Goal: Information Seeking & Learning: Check status

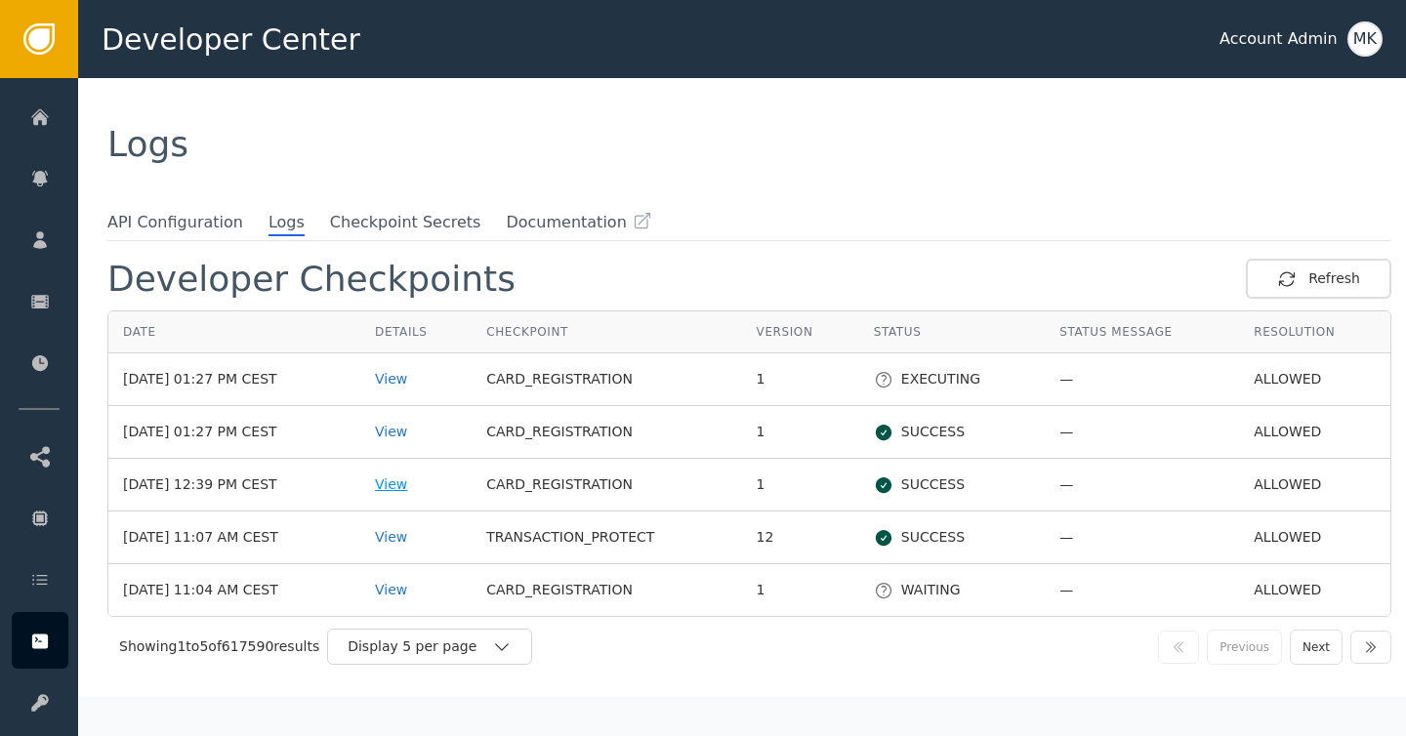
click at [432, 484] on div "View" at bounding box center [416, 484] width 82 height 21
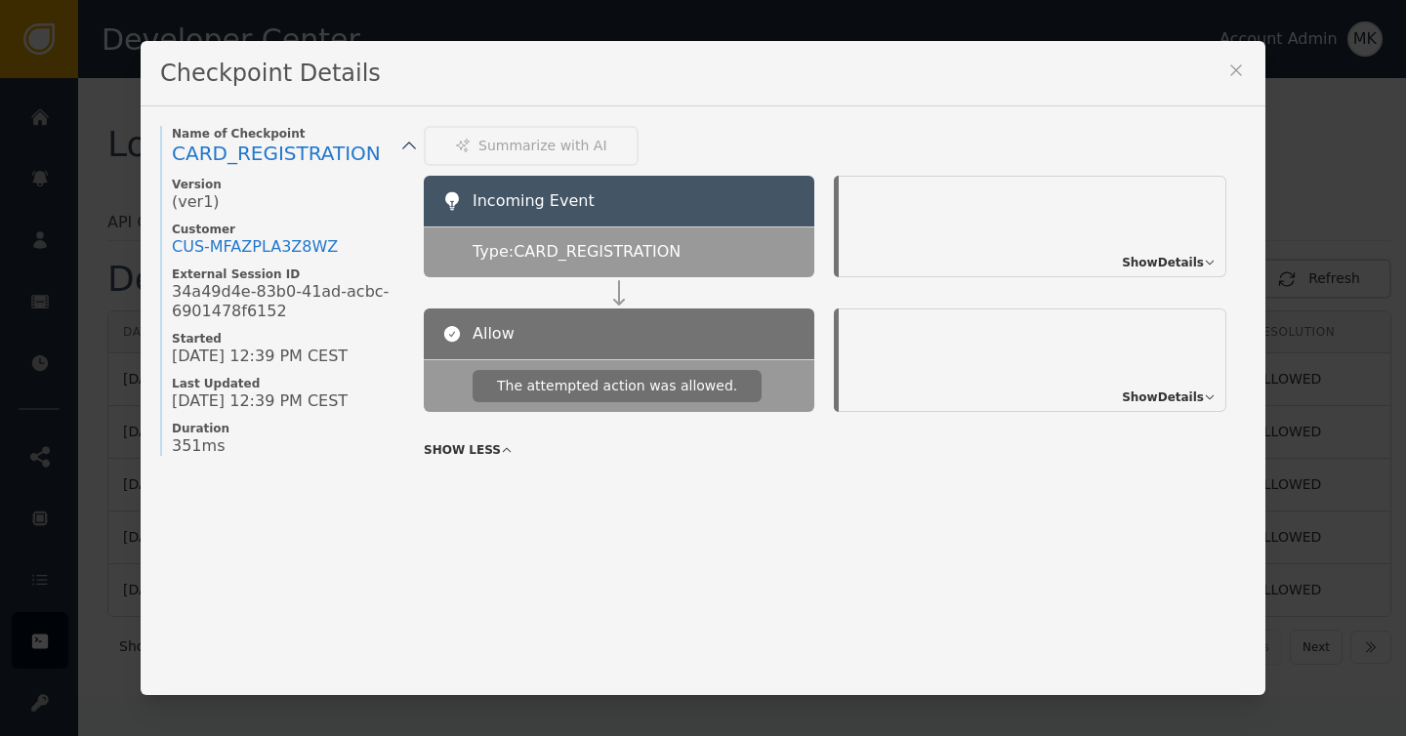
click at [1249, 69] on div "Checkpoint Details" at bounding box center [703, 73] width 1125 height 65
click at [1238, 69] on icon at bounding box center [1236, 71] width 20 height 20
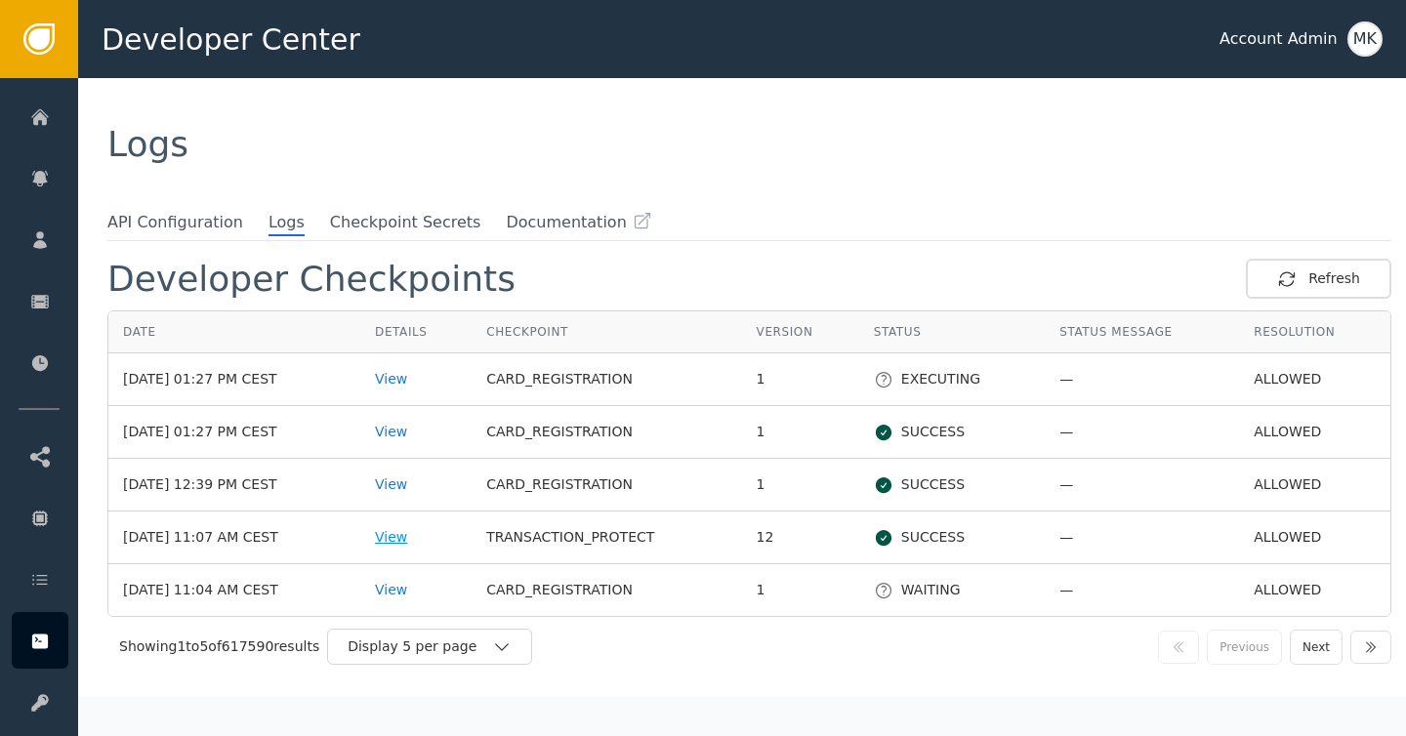
click at [426, 542] on div "View" at bounding box center [416, 537] width 82 height 21
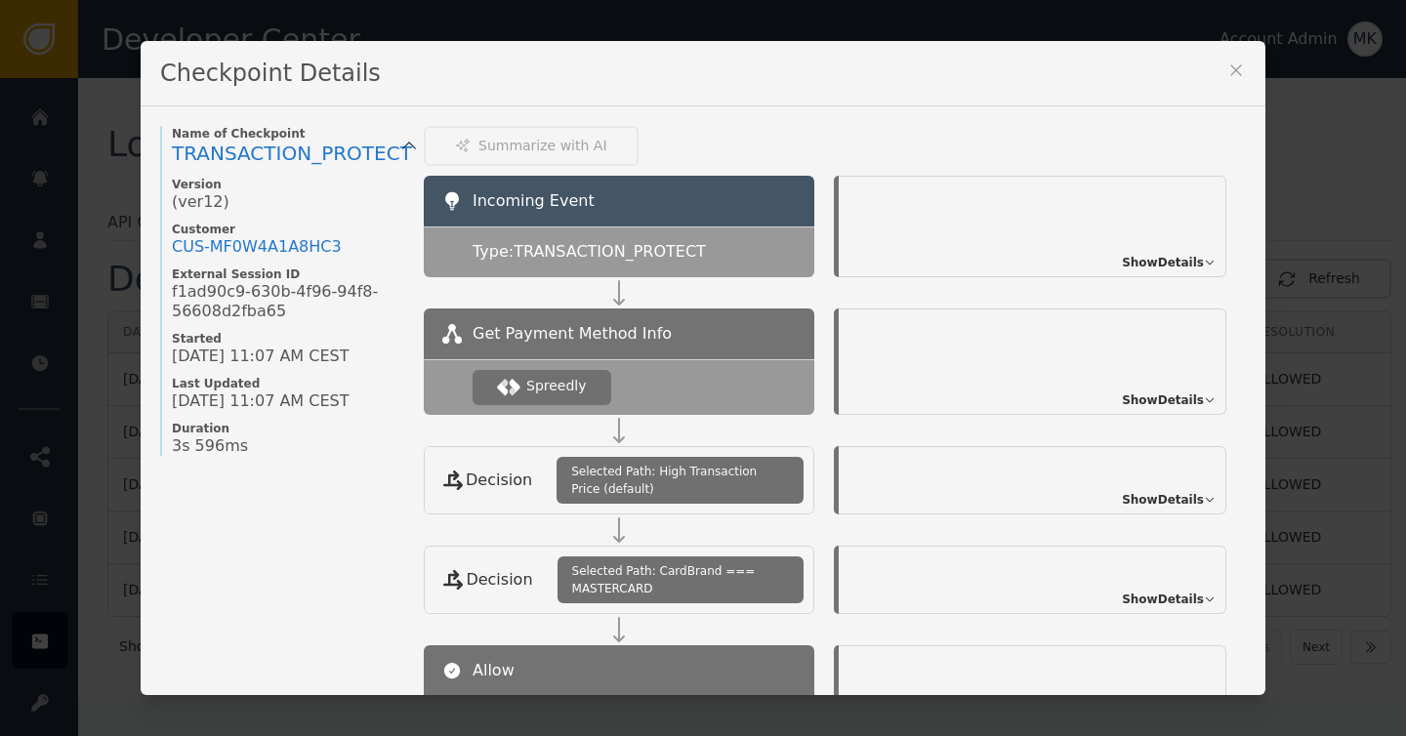
scroll to position [300, 0]
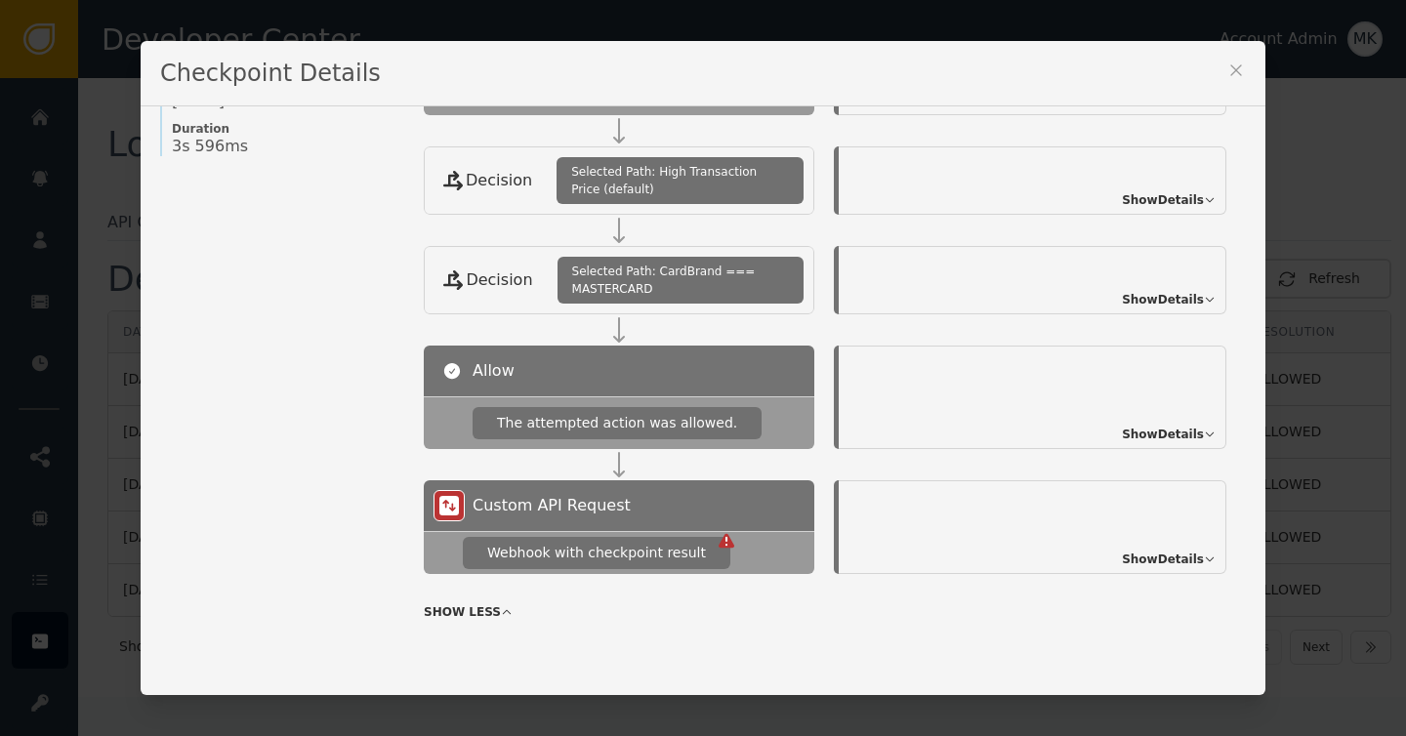
click at [1137, 557] on span "Show Details" at bounding box center [1163, 560] width 82 height 18
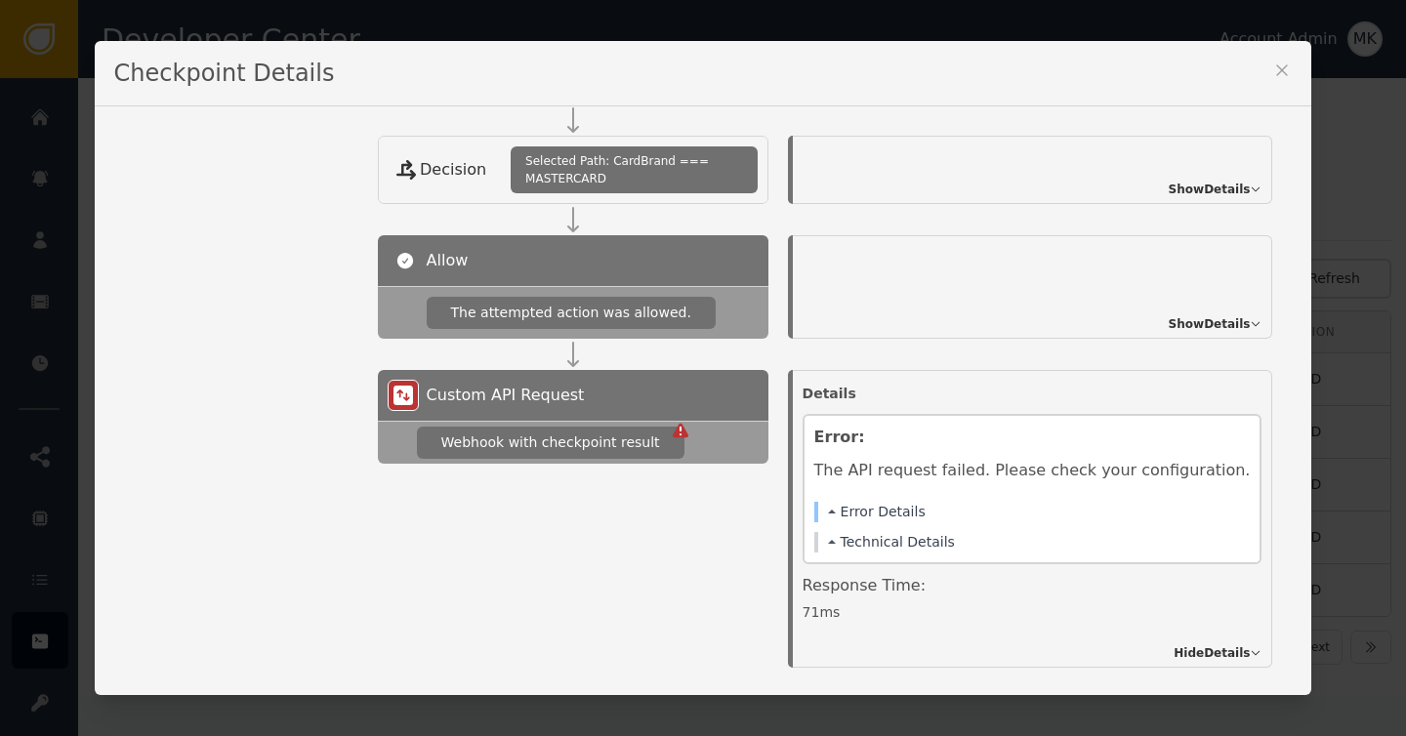
scroll to position [495, 0]
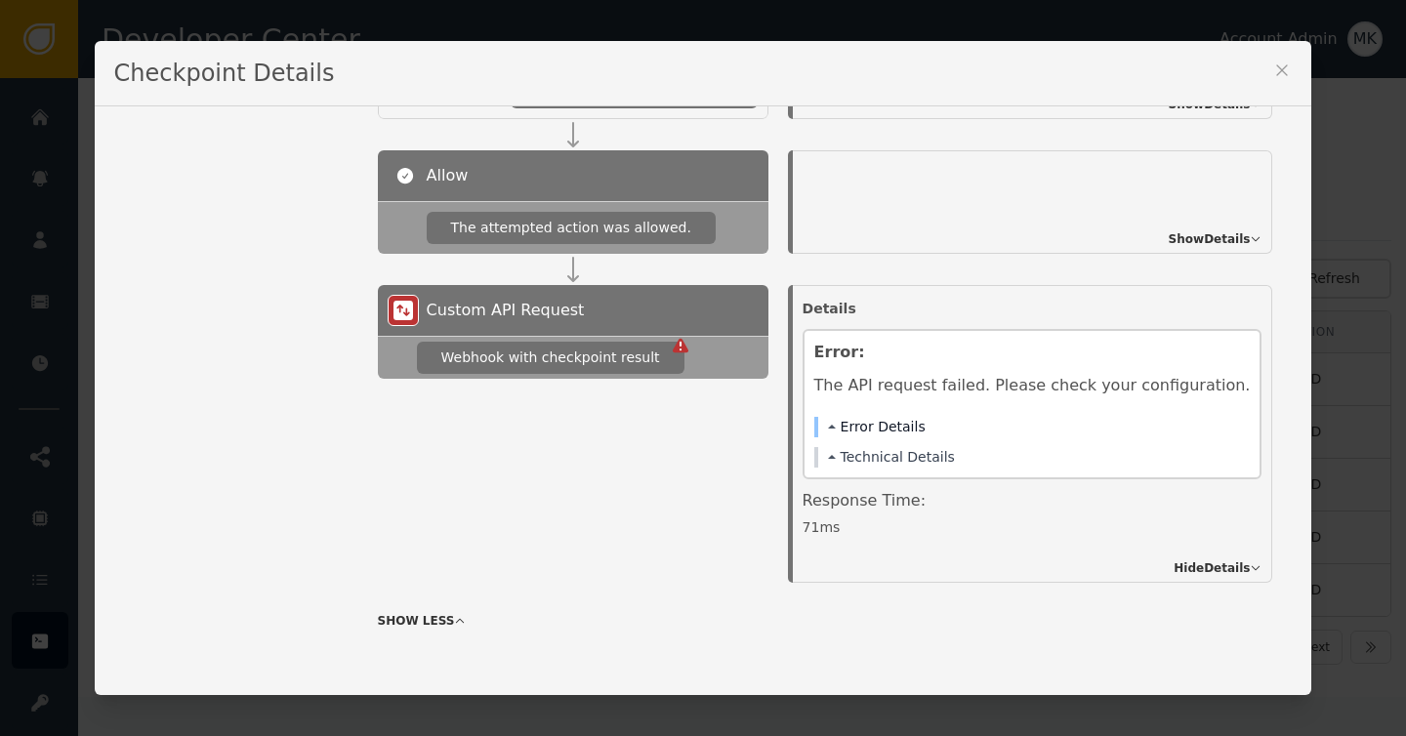
click at [894, 433] on button "Error Details" at bounding box center [877, 427] width 98 height 21
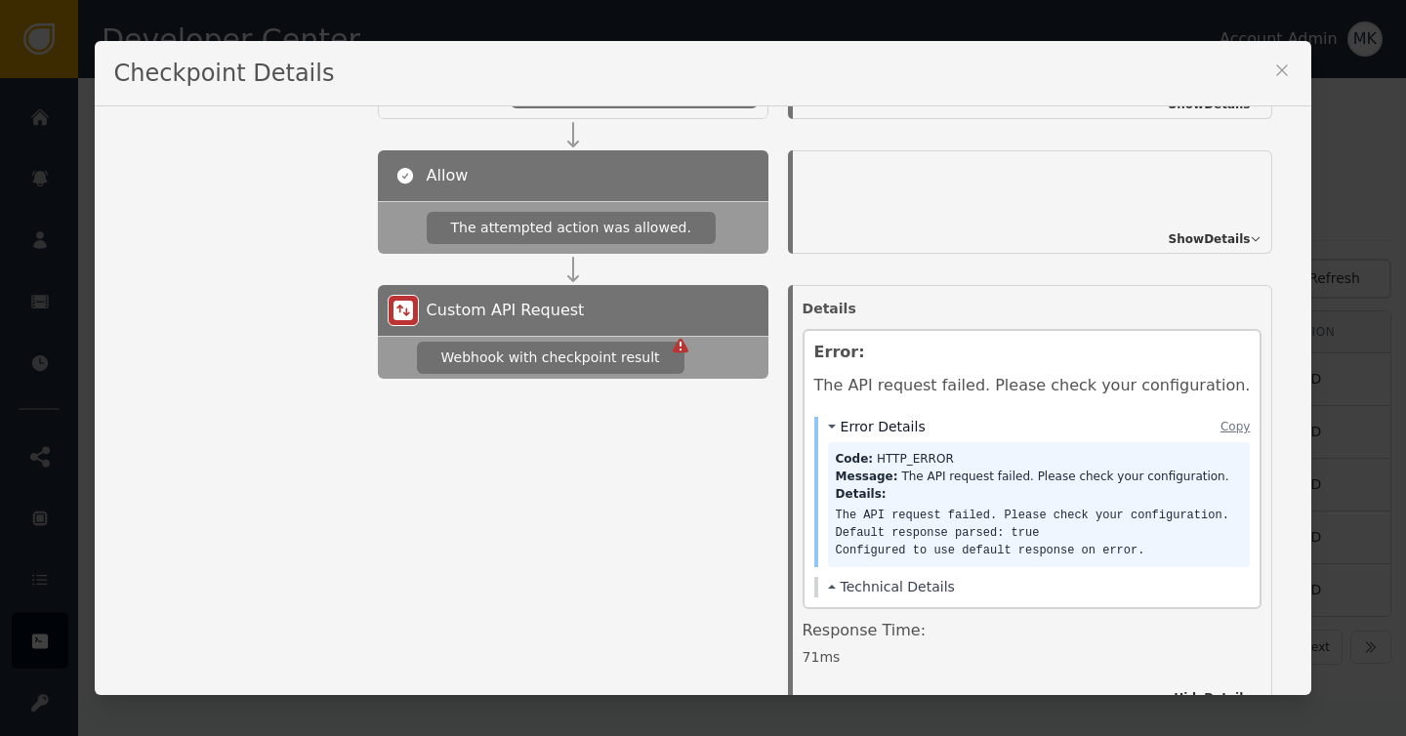
click at [894, 430] on button "Error Details" at bounding box center [877, 427] width 98 height 21
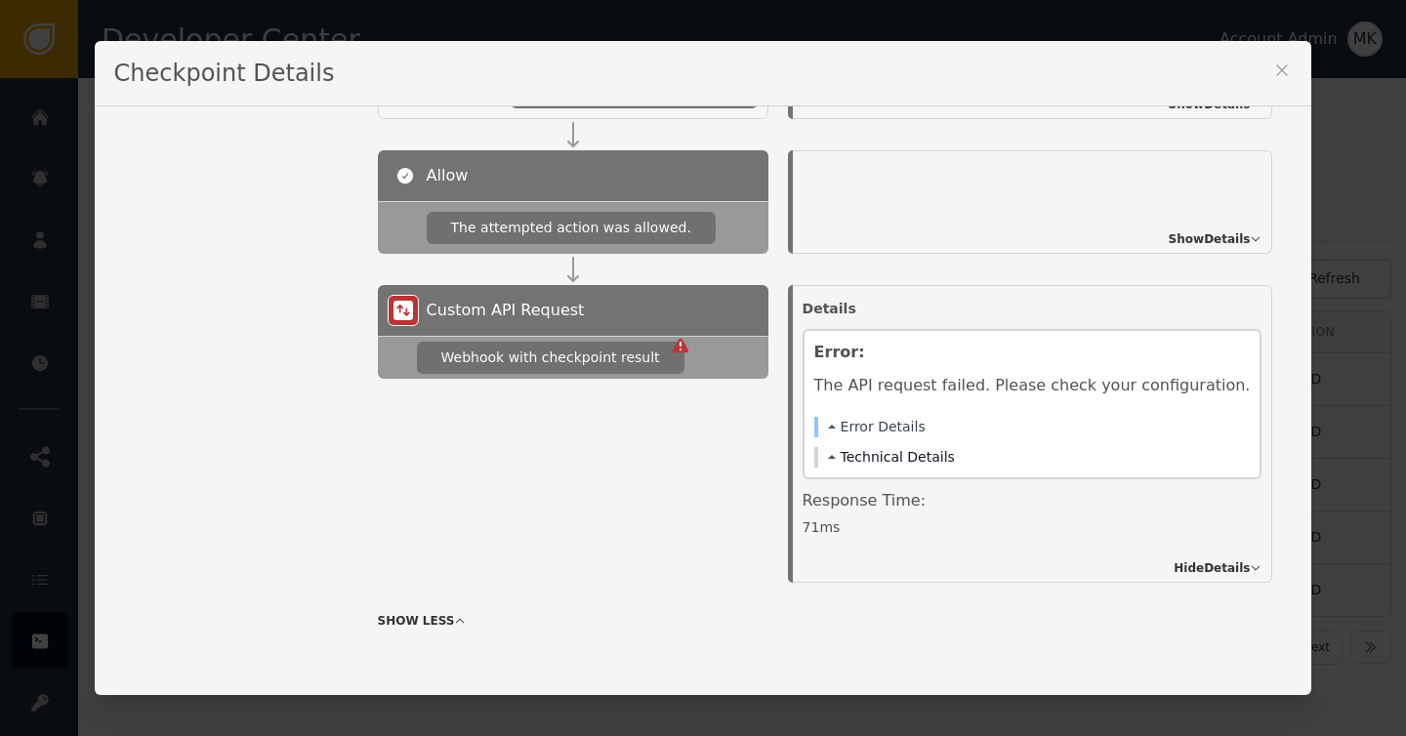
click at [888, 454] on button "Technical Details" at bounding box center [891, 457] width 127 height 21
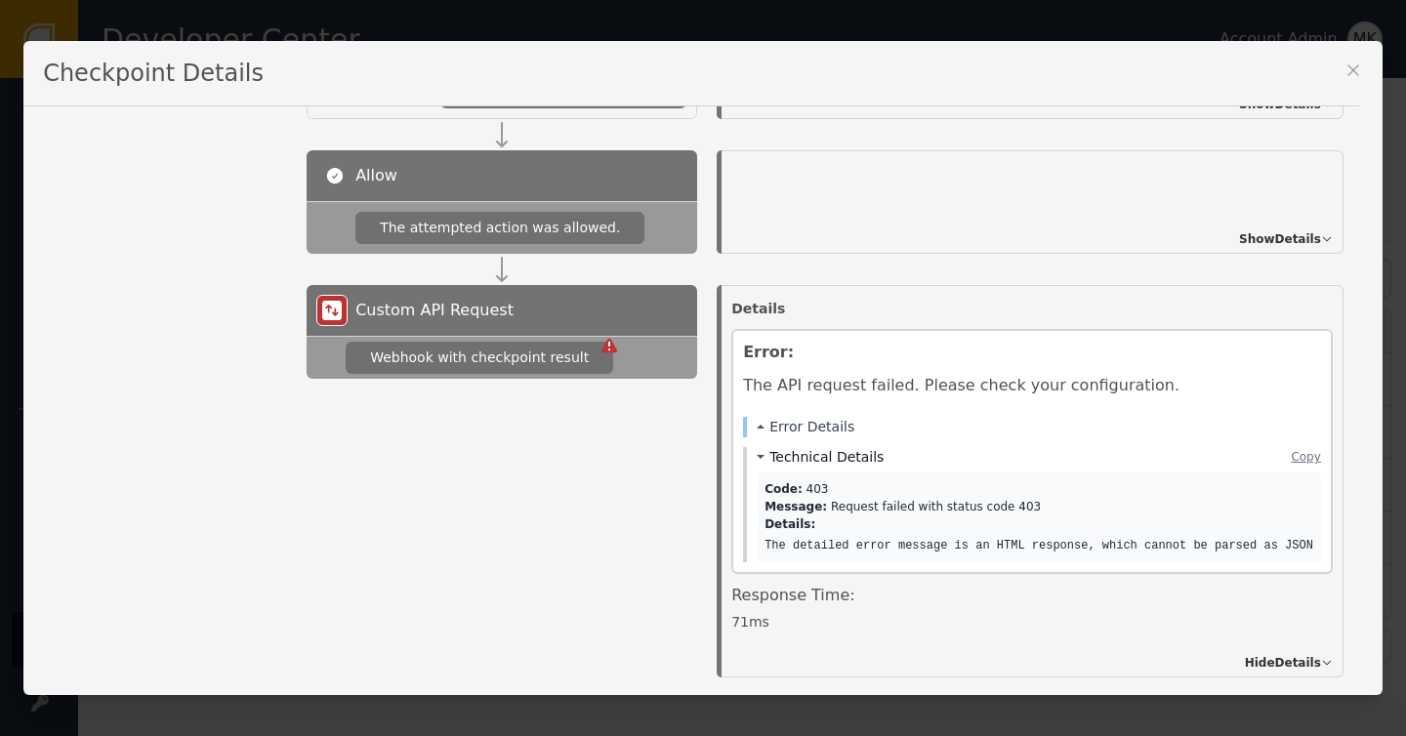
click at [888, 454] on div "Technical Details Copy" at bounding box center [1039, 457] width 564 height 21
click at [1364, 73] on div "Checkpoint Details Name of Checkpoint TRANSACTION_PROTECT Version (ver 12 ) Cus…" at bounding box center [702, 368] width 1359 height 654
click at [1348, 73] on icon at bounding box center [1352, 69] width 11 height 11
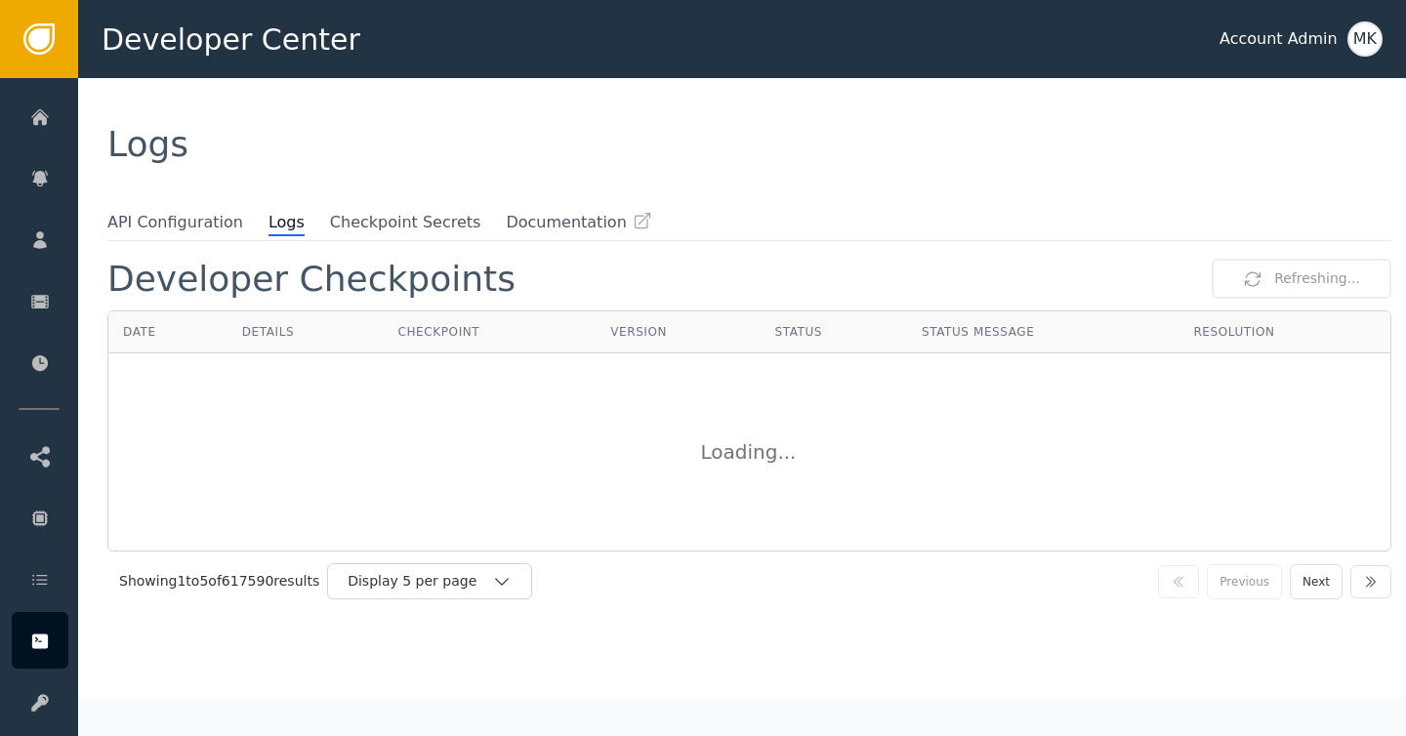
click at [269, 219] on span "Logs" at bounding box center [286, 223] width 36 height 25
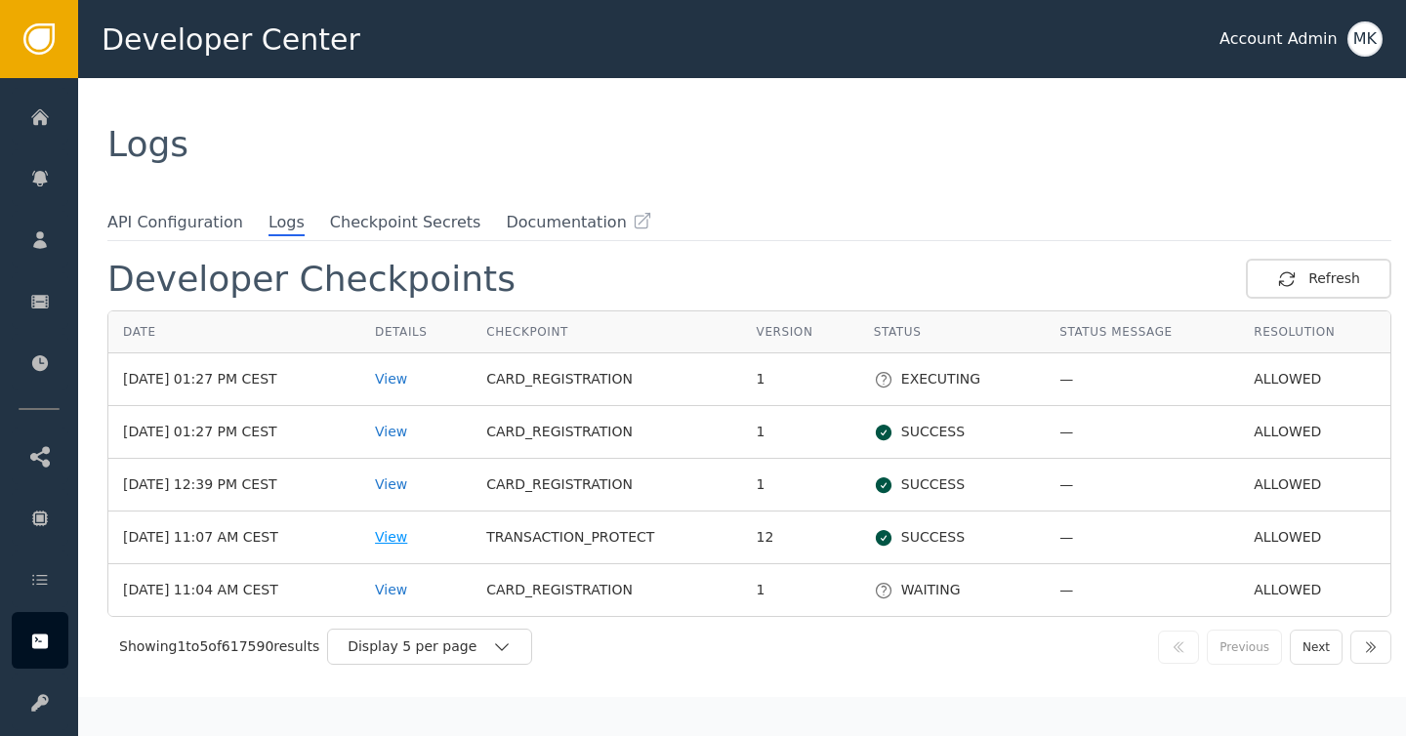
click at [432, 534] on div "View" at bounding box center [416, 537] width 82 height 21
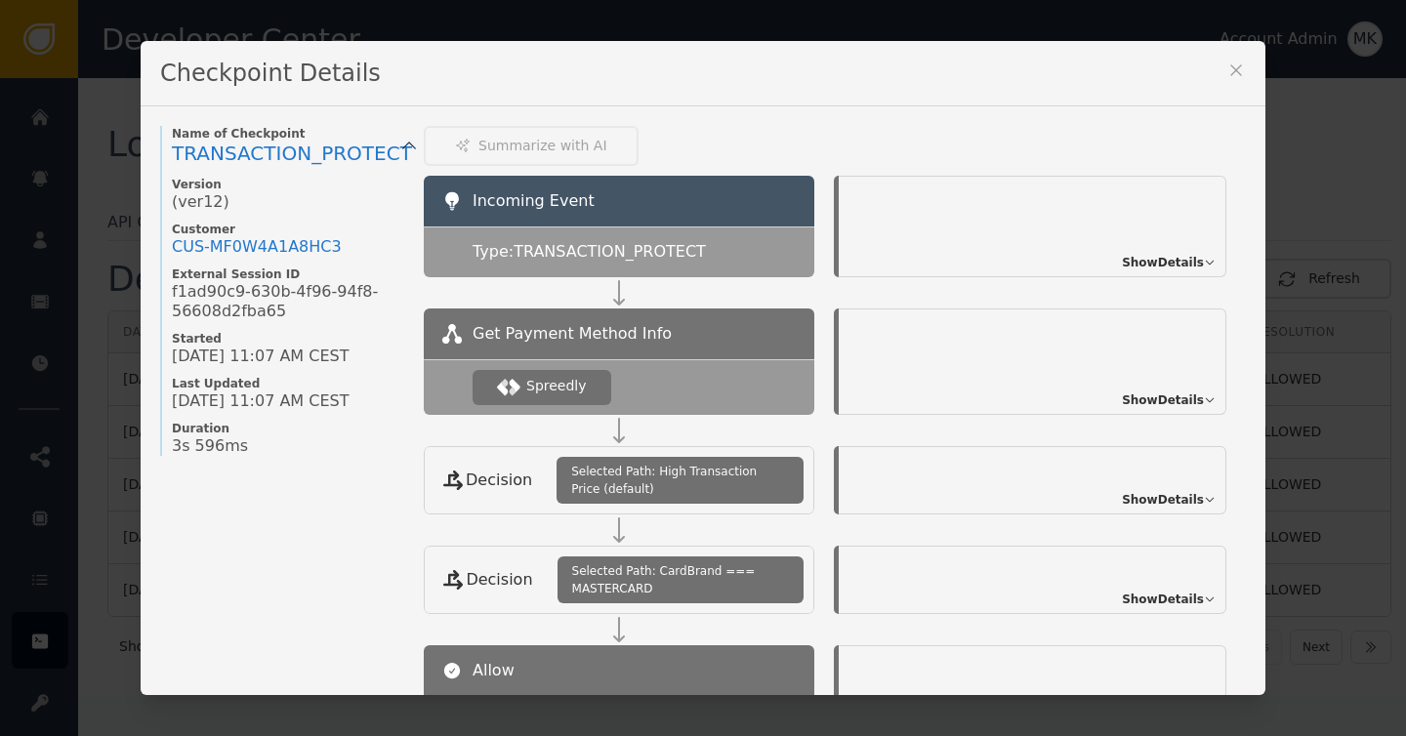
scroll to position [300, 0]
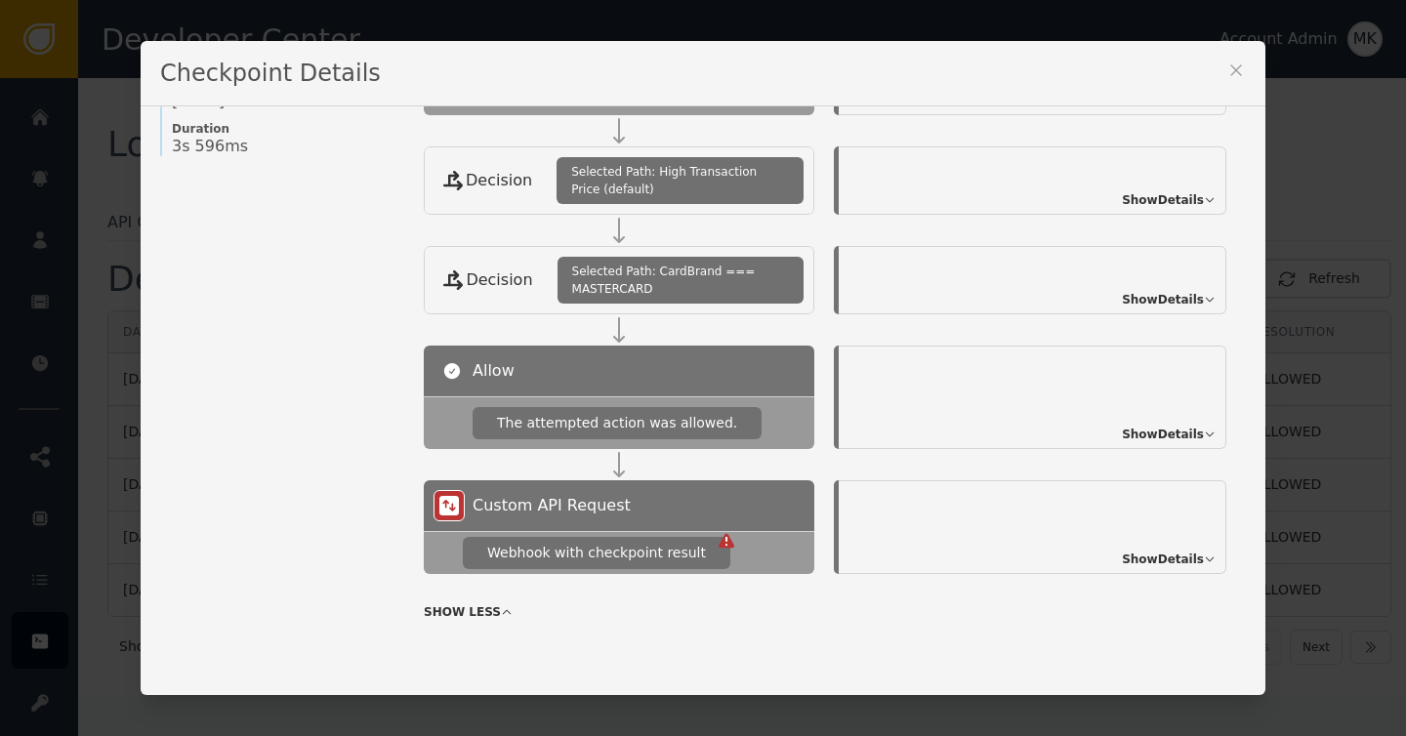
click at [1133, 551] on span "Show Details" at bounding box center [1163, 560] width 82 height 18
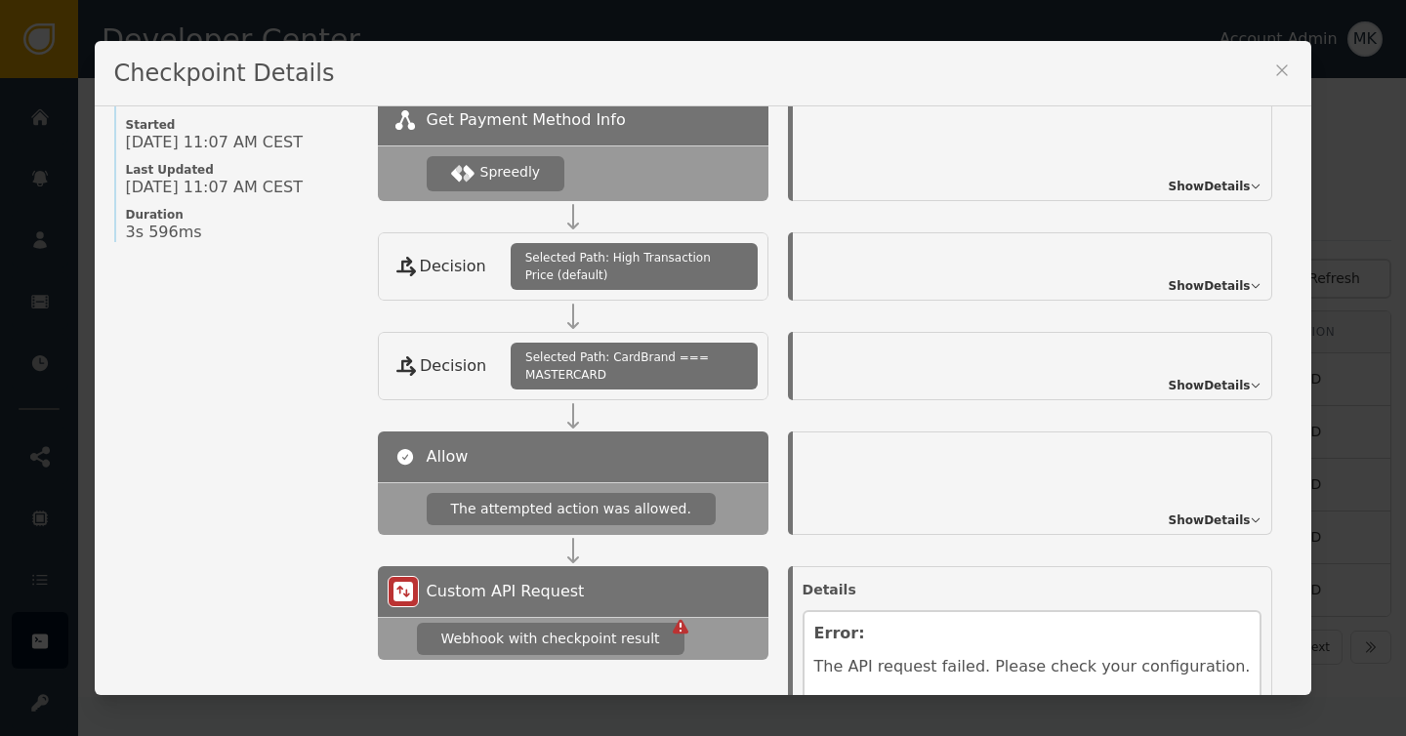
scroll to position [0, 0]
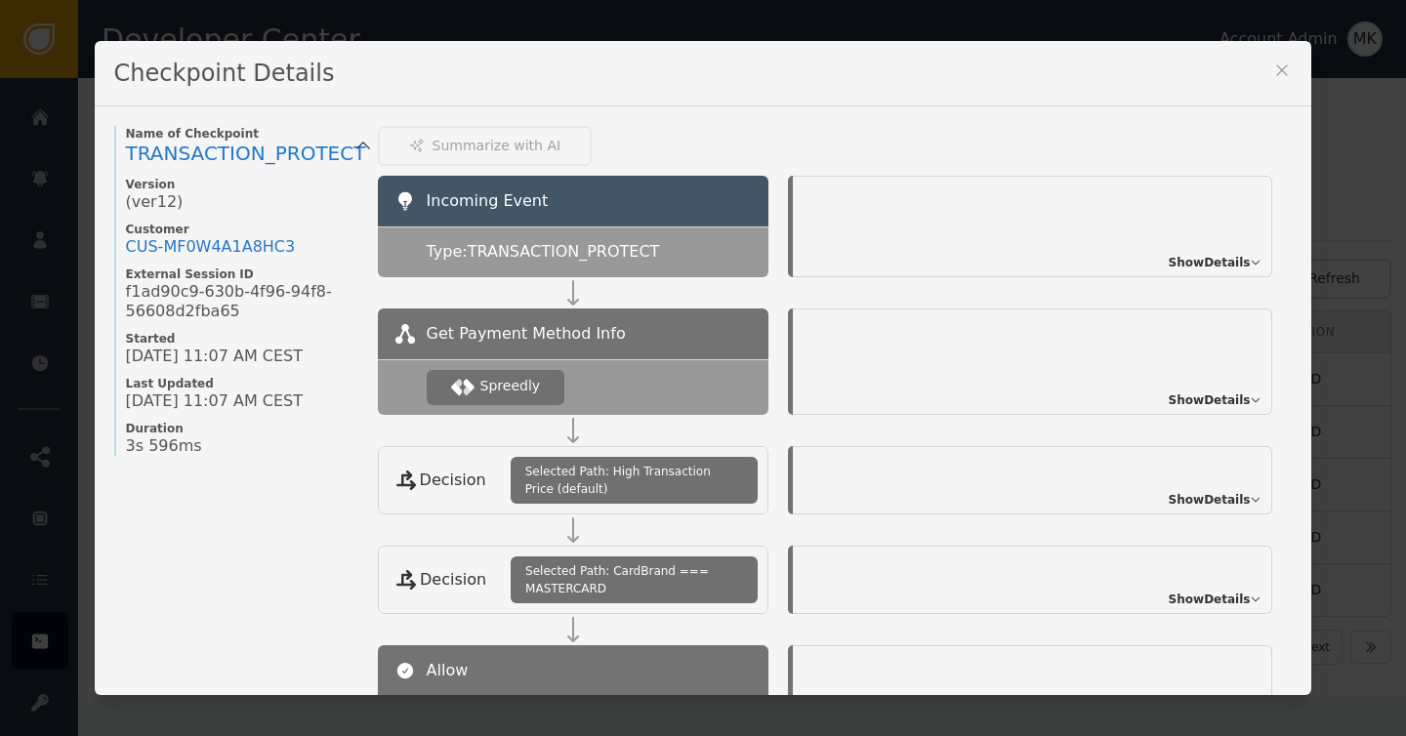
click at [1272, 72] on icon at bounding box center [1282, 71] width 20 height 20
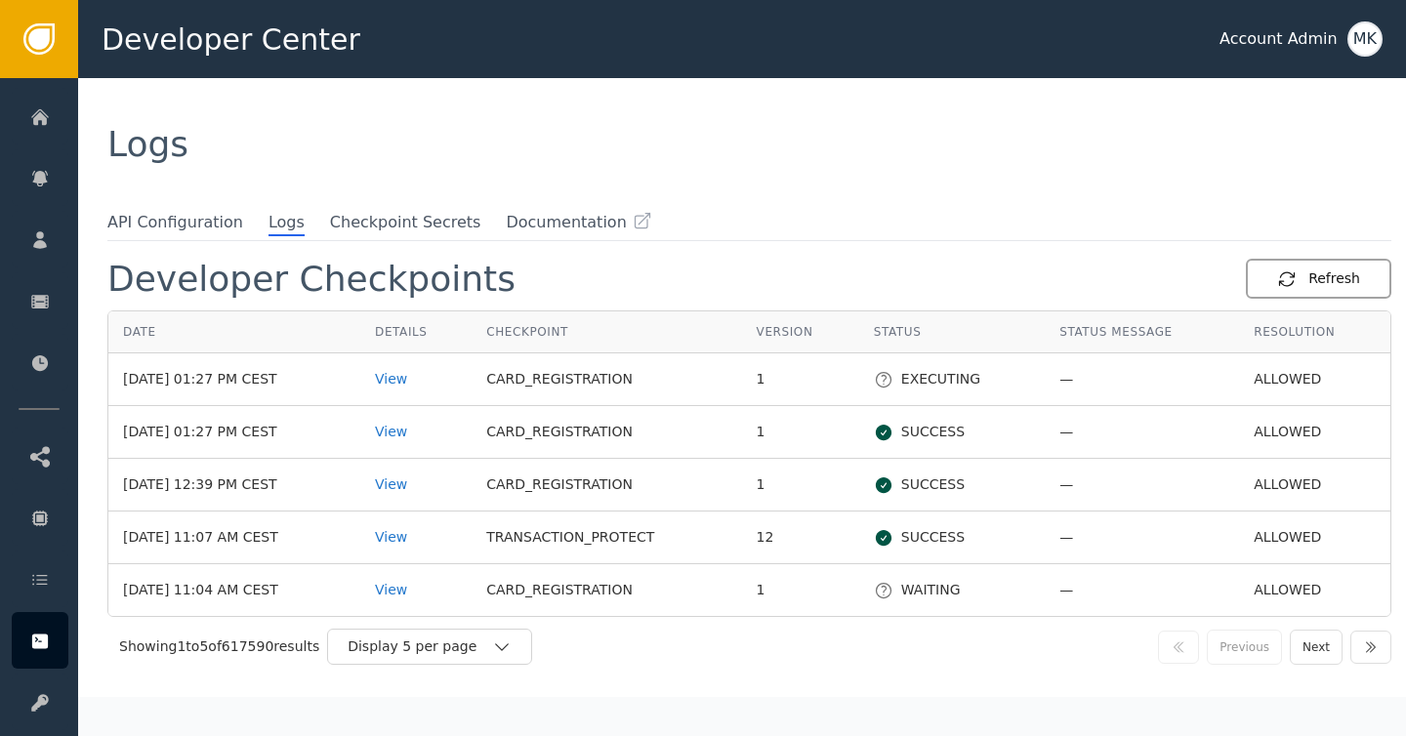
click at [1330, 283] on div "Refresh" at bounding box center [1318, 278] width 83 height 21
click at [1294, 293] on button "Refresh" at bounding box center [1318, 279] width 145 height 40
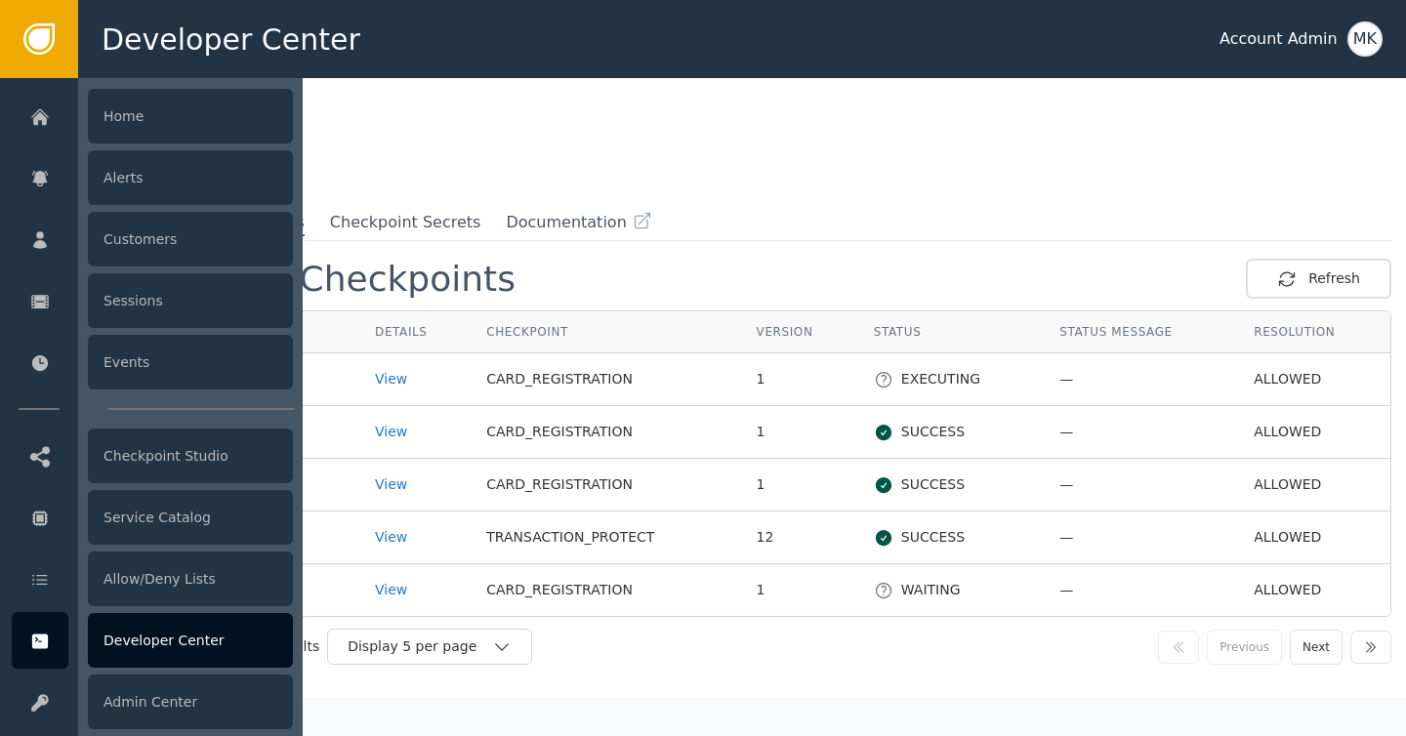
click at [144, 654] on div "Developer Center" at bounding box center [190, 640] width 205 height 55
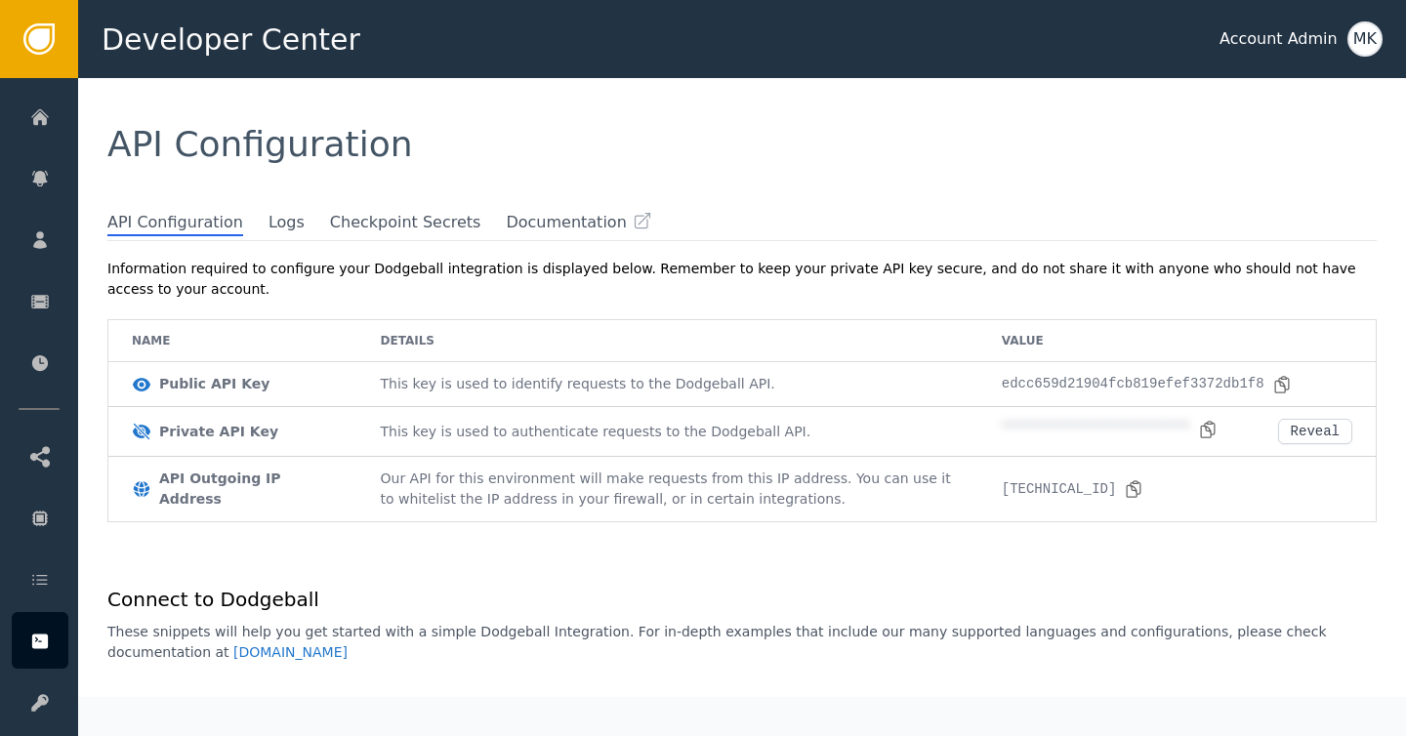
click at [494, 130] on div "API Configuration" at bounding box center [741, 144] width 1269 height 35
click at [427, 229] on span "Checkpoint Secrets" at bounding box center [405, 223] width 151 height 25
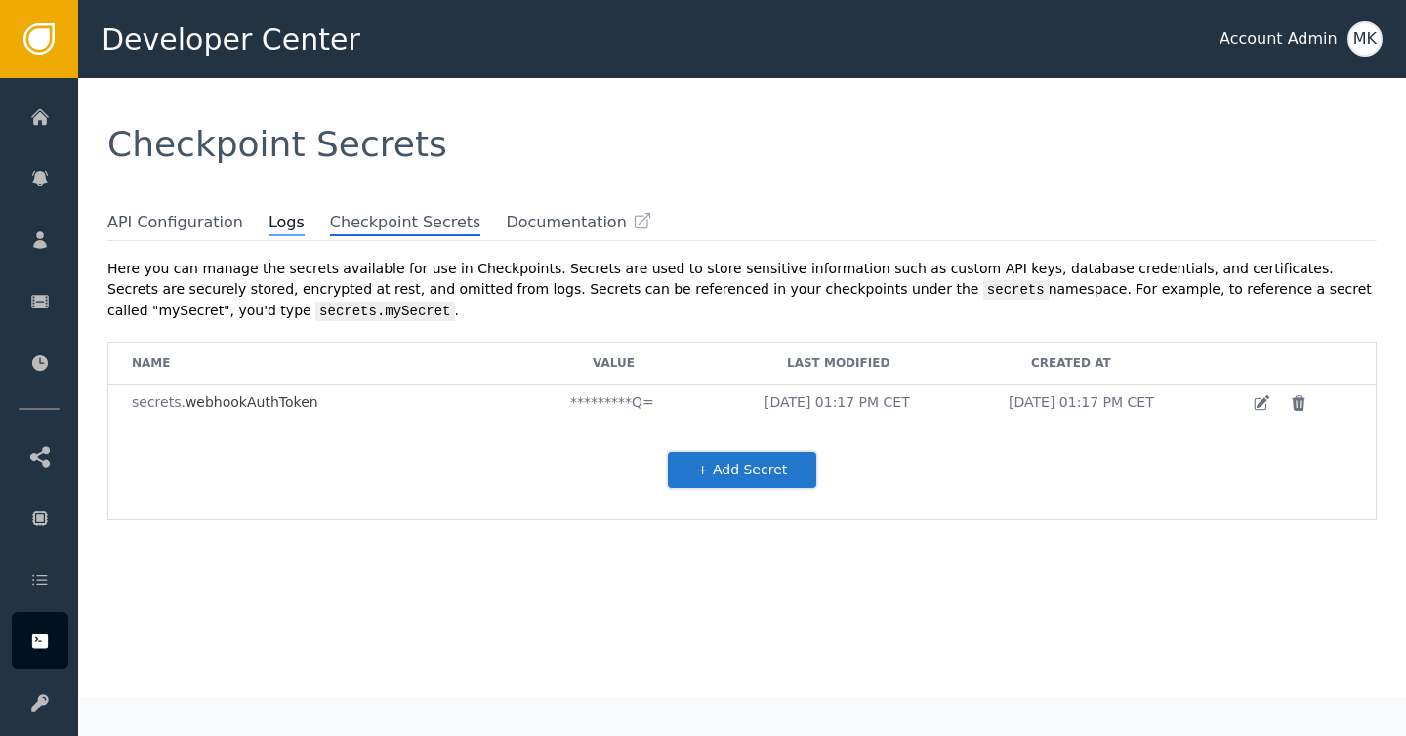
click at [275, 221] on span "Logs" at bounding box center [286, 223] width 36 height 25
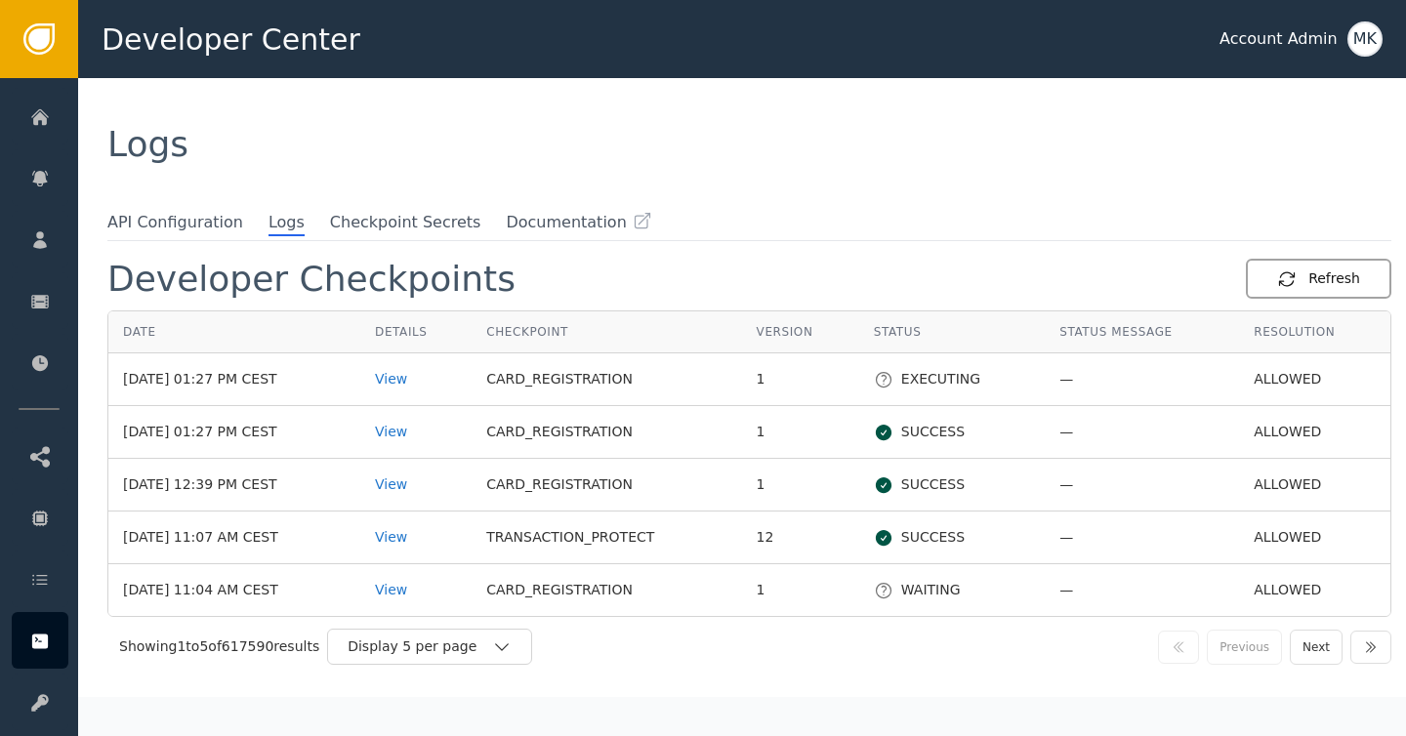
click at [1297, 281] on icon "button" at bounding box center [1287, 279] width 20 height 20
click at [207, 212] on span "API Configuration" at bounding box center [175, 223] width 136 height 25
